Goal: Information Seeking & Learning: Learn about a topic

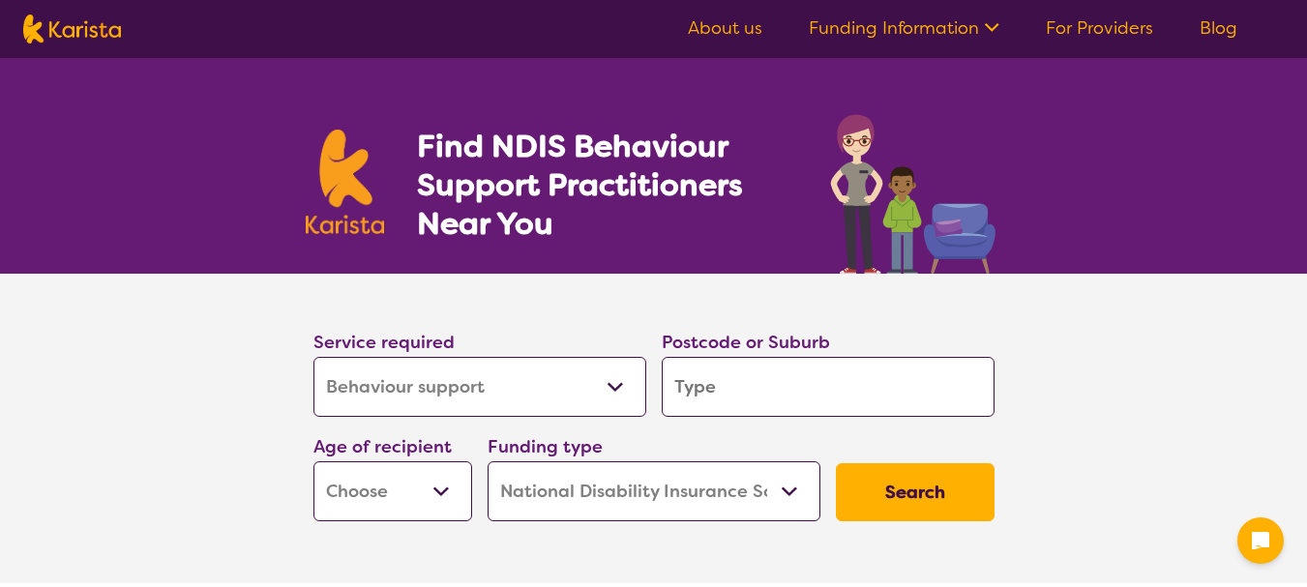
select select "Behaviour support"
select select "NDIS"
select select "Behaviour support"
select select "NDIS"
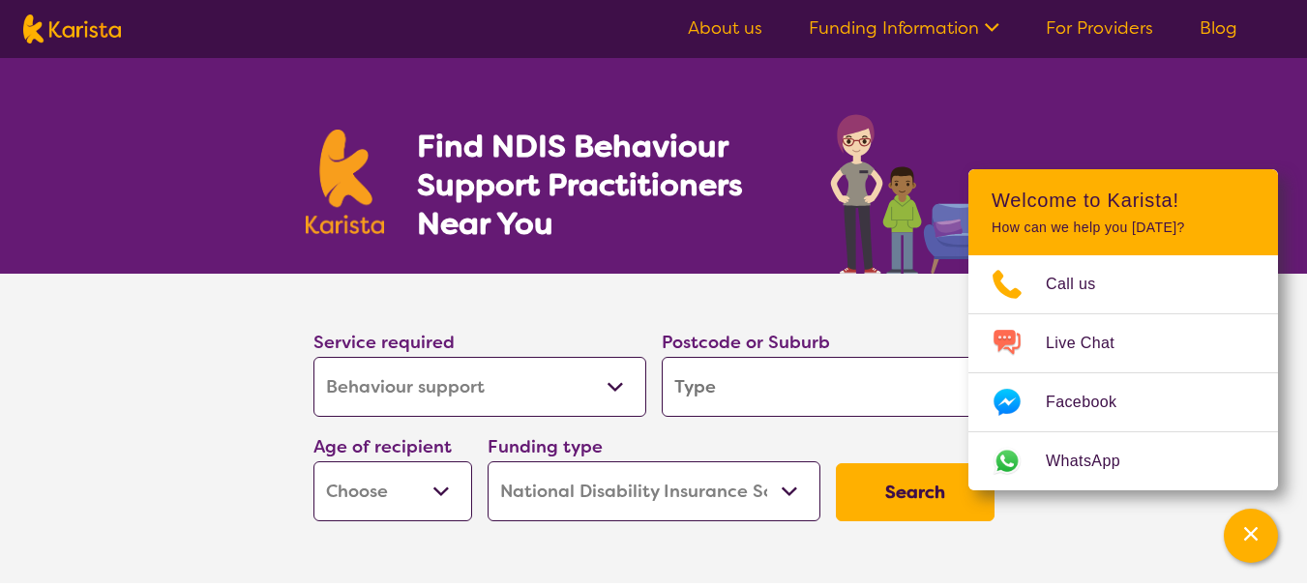
click at [713, 385] on input "search" at bounding box center [828, 387] width 333 height 60
type input "3082"
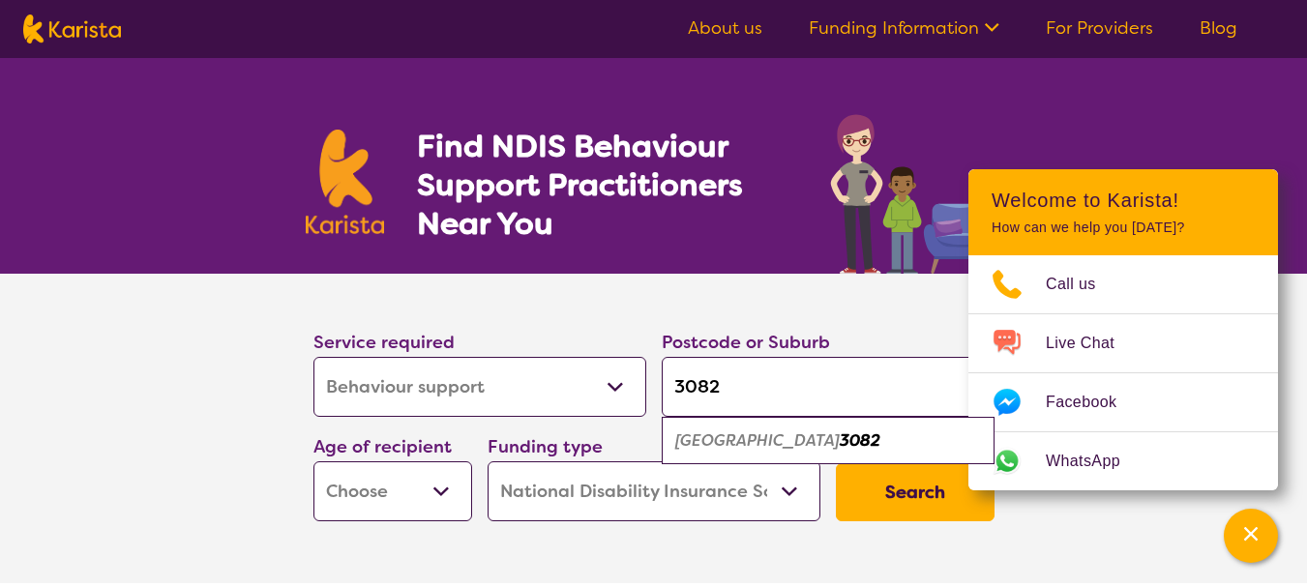
click at [905, 506] on button "Search" at bounding box center [915, 492] width 159 height 58
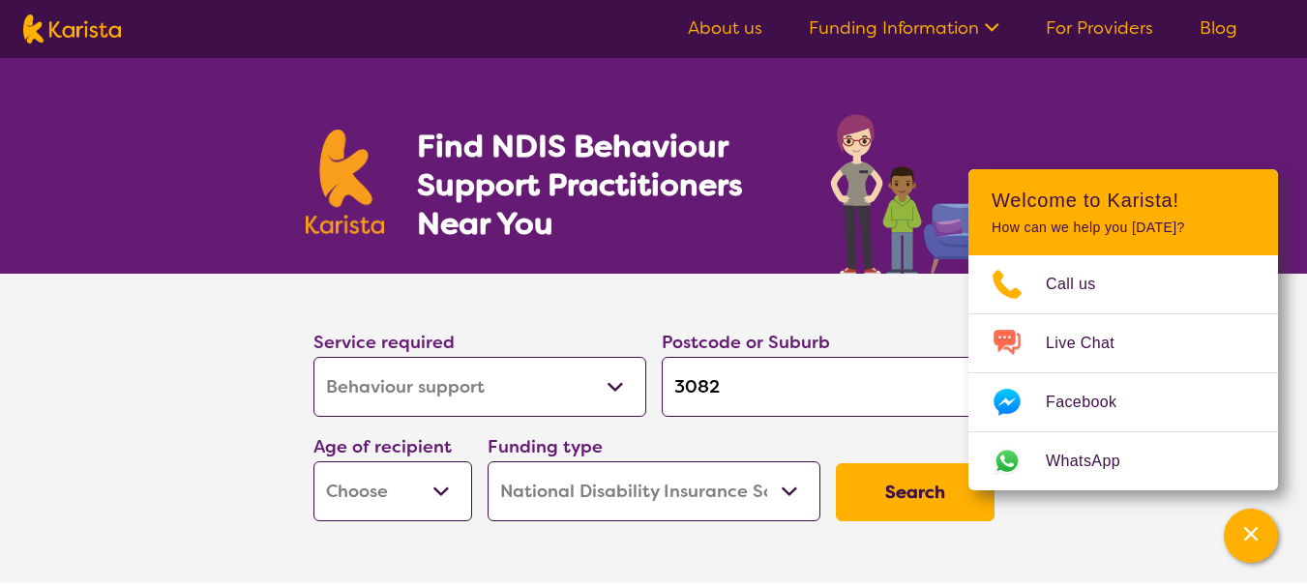
click at [343, 501] on select "Early Childhood - 0 to 9 Child - 10 to 11 Adolescent - 12 to 17 Adult - 18 to 6…" at bounding box center [392, 492] width 159 height 60
select select "EC"
click at [313, 462] on select "Early Childhood - 0 to 9 Child - 10 to 11 Adolescent - 12 to 17 Adult - 18 to 6…" at bounding box center [392, 492] width 159 height 60
select select "EC"
click at [780, 496] on select "Home Care Package (HCP) National Disability Insurance Scheme (NDIS) I don't know" at bounding box center [654, 492] width 333 height 60
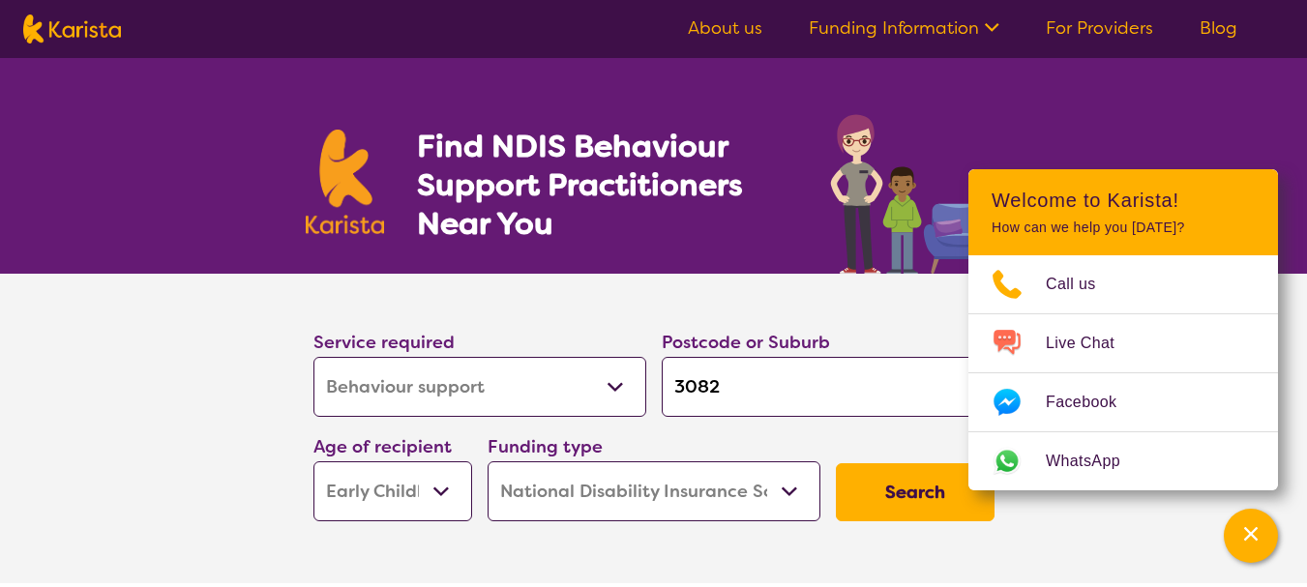
click at [488, 462] on select "Home Care Package (HCP) National Disability Insurance Scheme (NDIS) I don't know" at bounding box center [654, 492] width 333 height 60
click at [917, 493] on button "Search" at bounding box center [915, 492] width 159 height 58
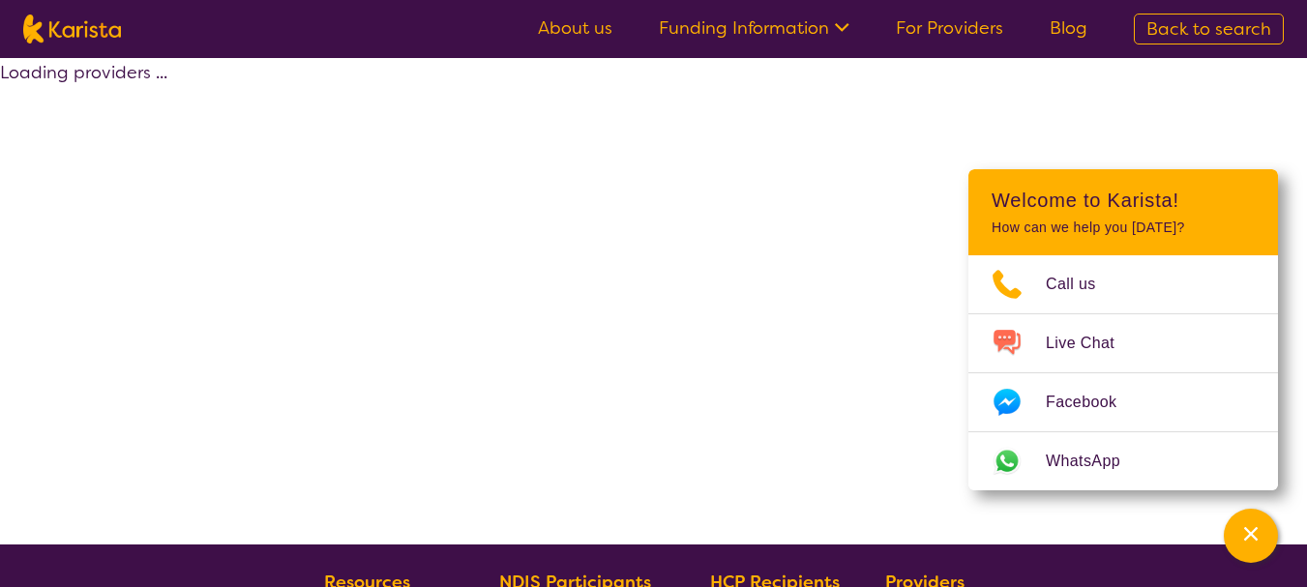
select select "by_score"
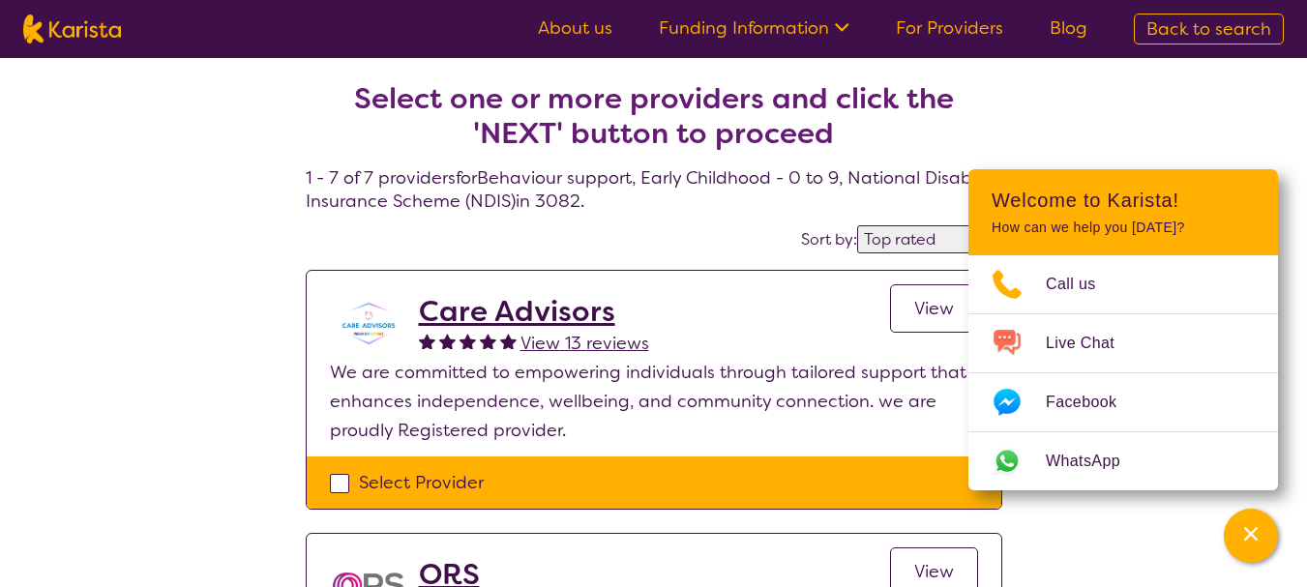
click at [940, 307] on span "View" at bounding box center [934, 308] width 40 height 23
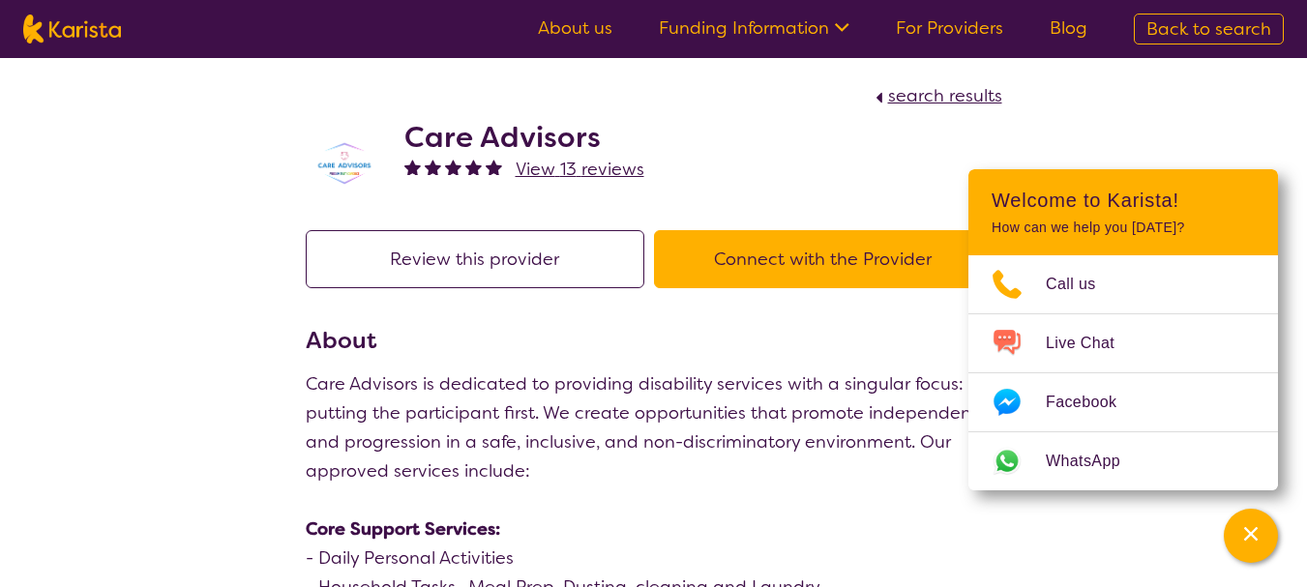
click at [1248, 529] on icon "Channel Menu" at bounding box center [1250, 533] width 19 height 19
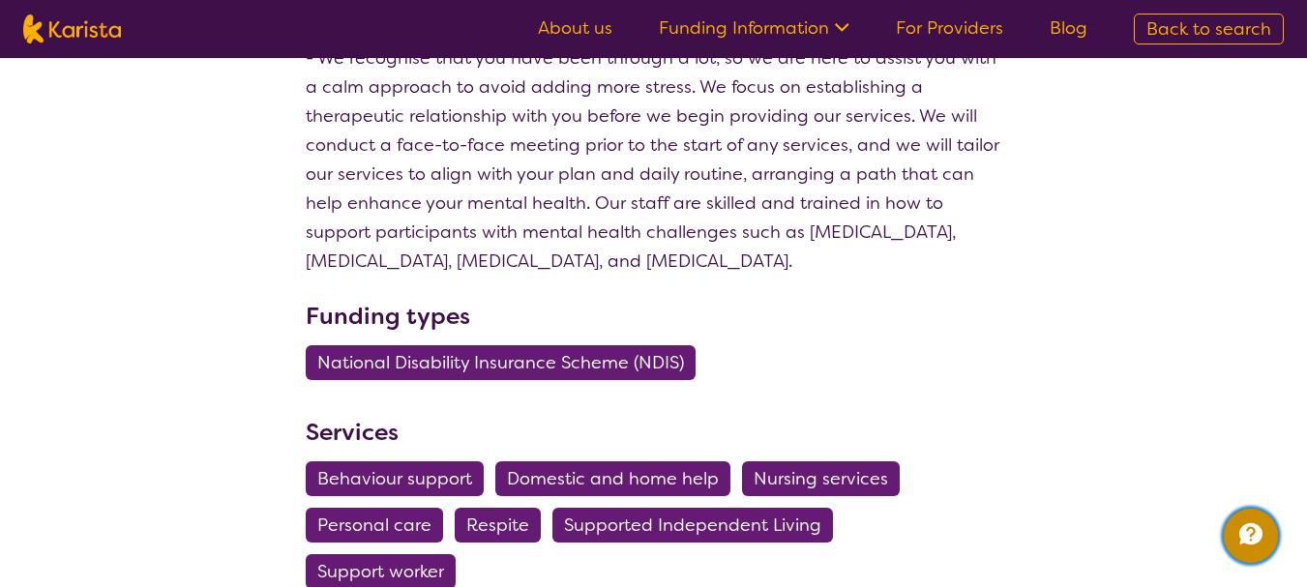
scroll to position [1451, 0]
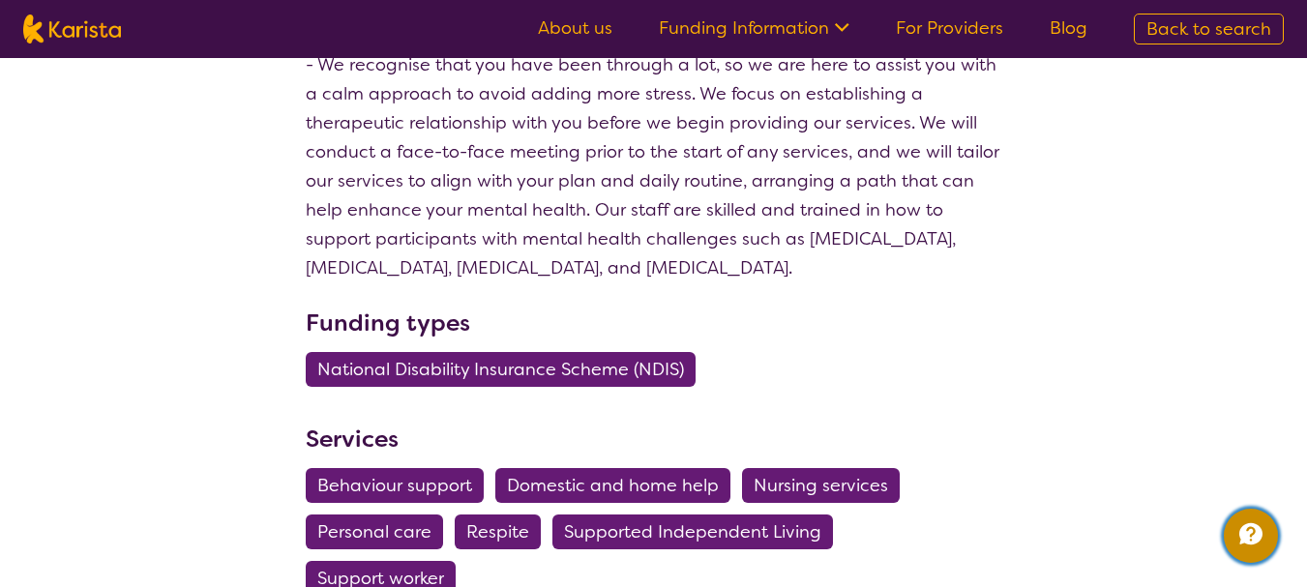
select select "by_score"
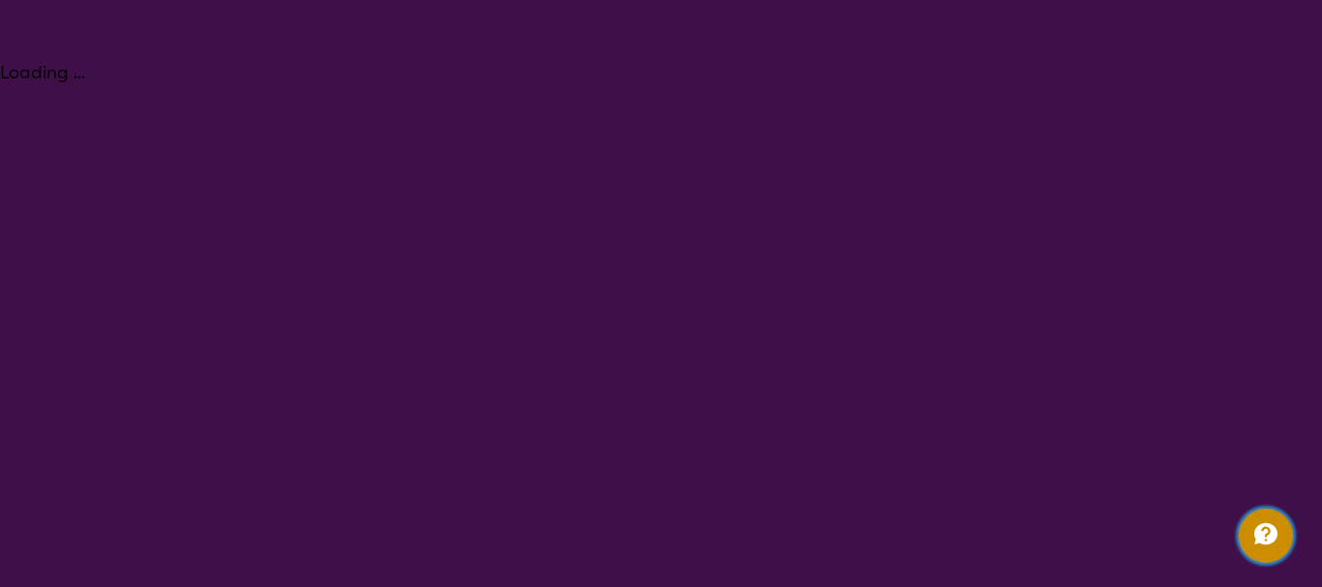
select select "Behaviour support"
select select "EC"
select select "NDIS"
select select "Behaviour support"
select select "EC"
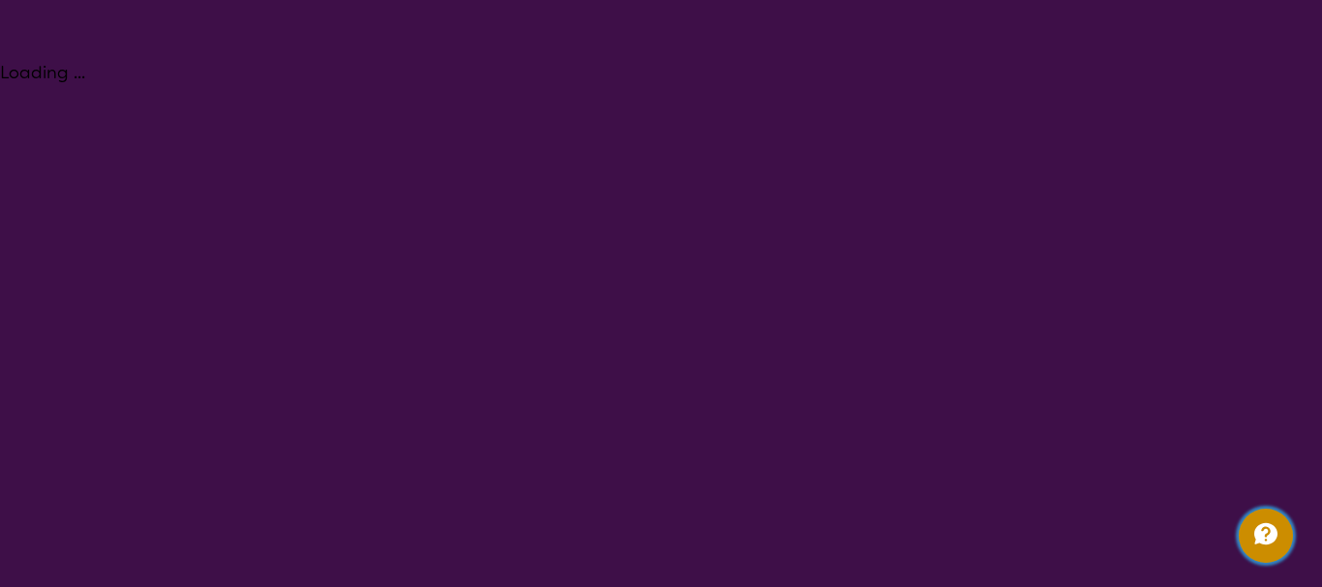
select select "NDIS"
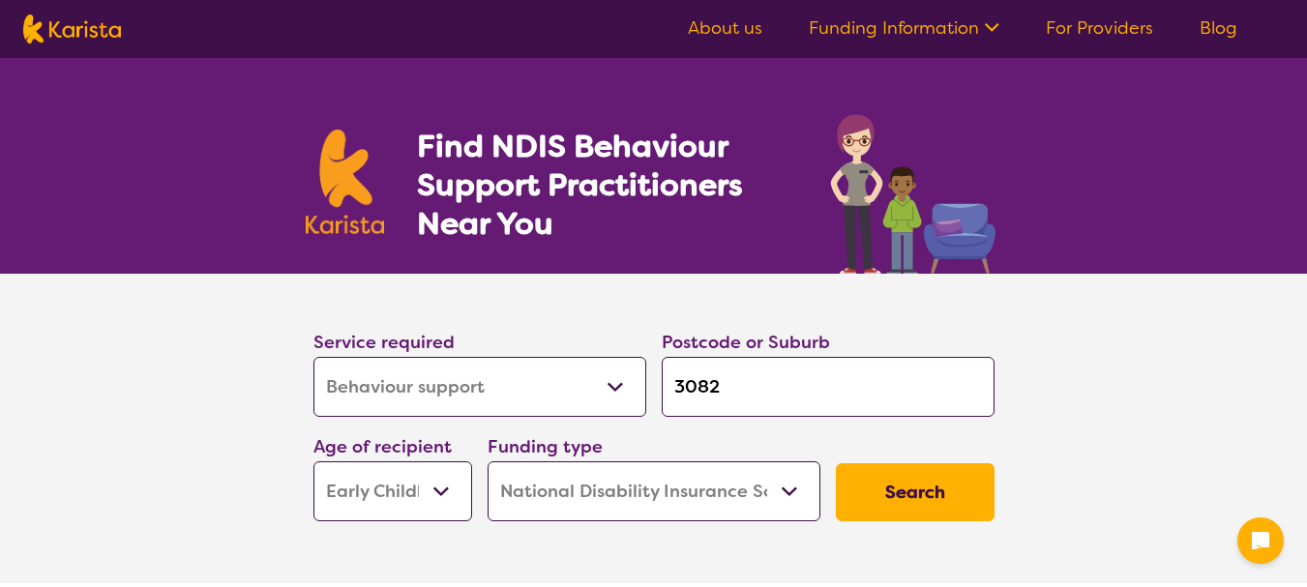
select select "Behaviour support"
select select "EC"
select select "NDIS"
select select "Behaviour support"
select select "EC"
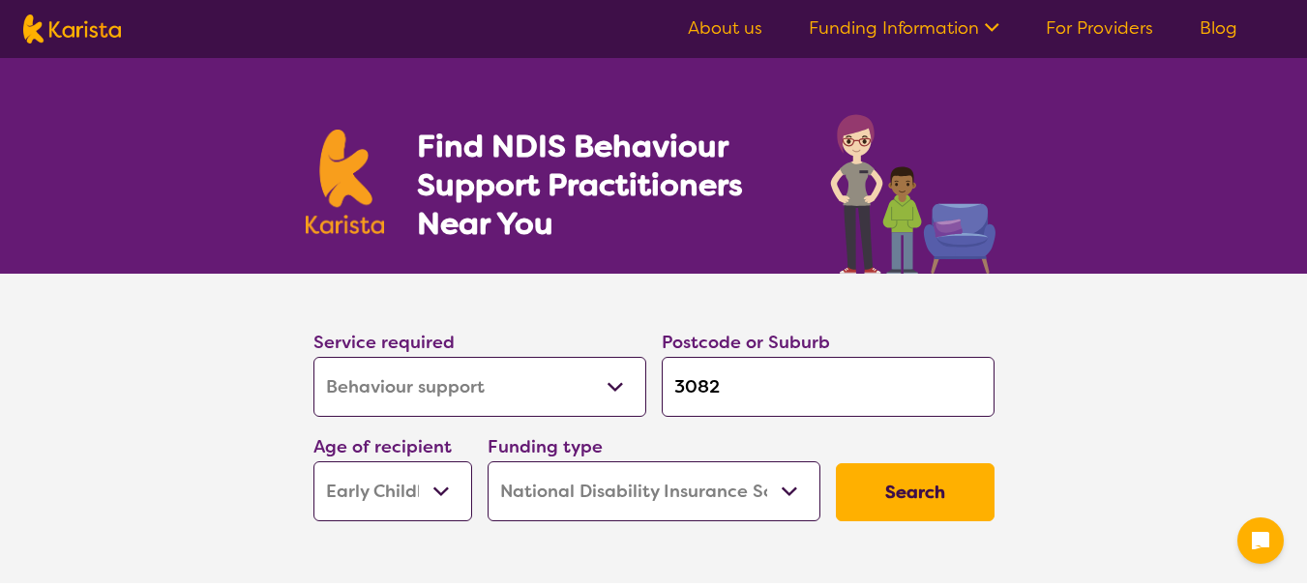
select select "NDIS"
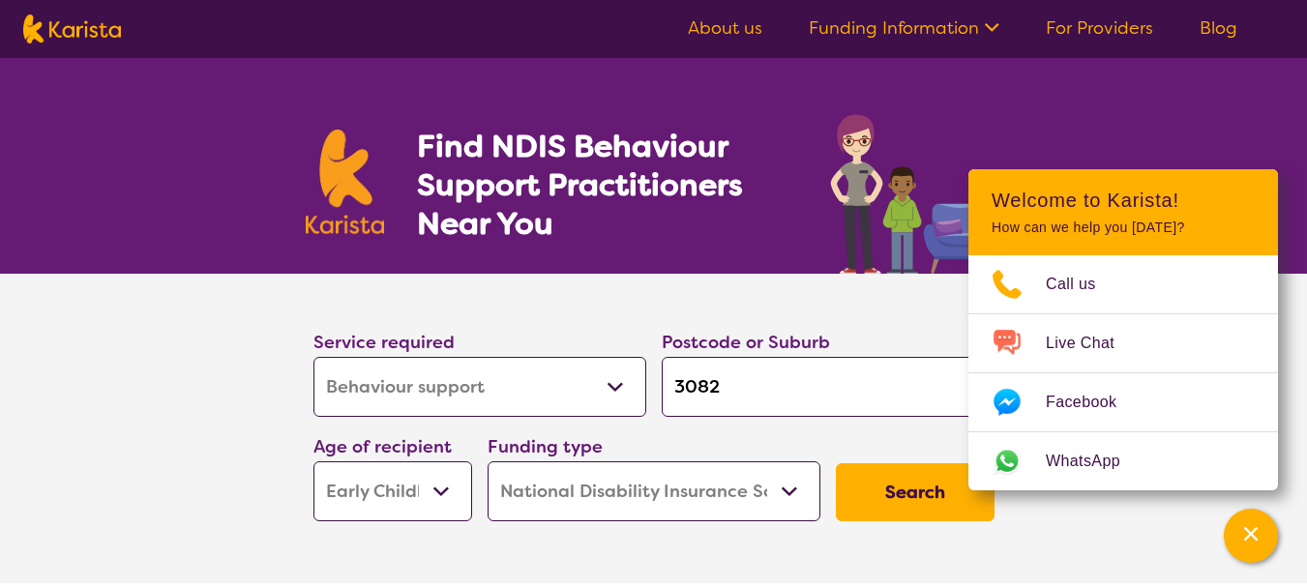
click at [929, 495] on button "Search" at bounding box center [915, 492] width 159 height 58
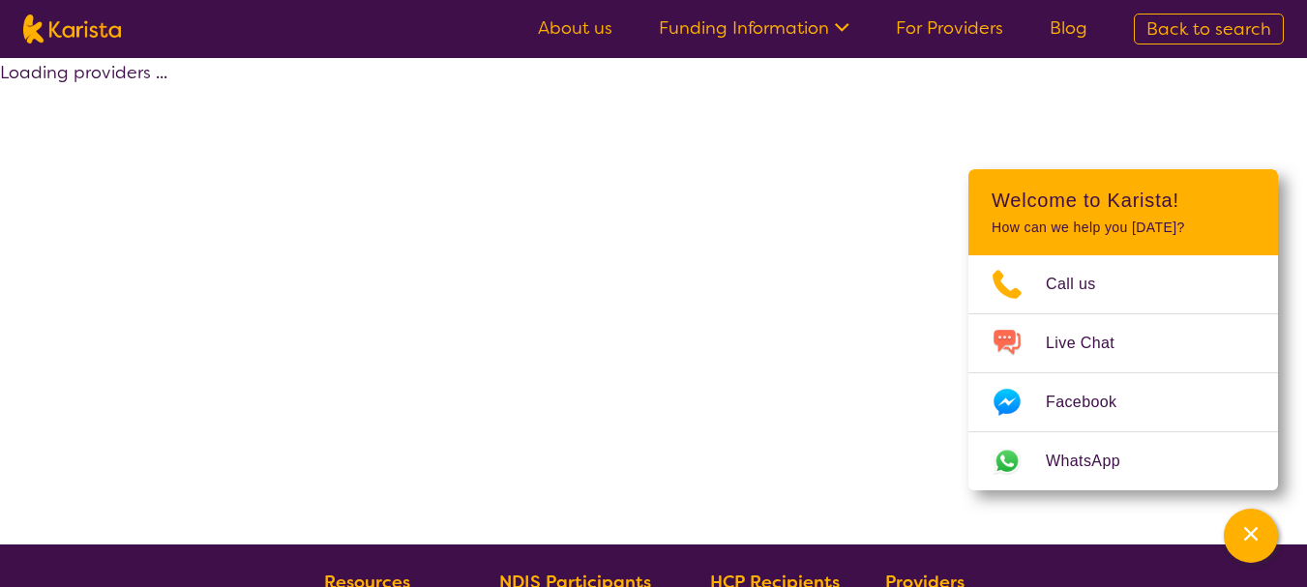
select select "by_score"
